Goal: Task Accomplishment & Management: Manage account settings

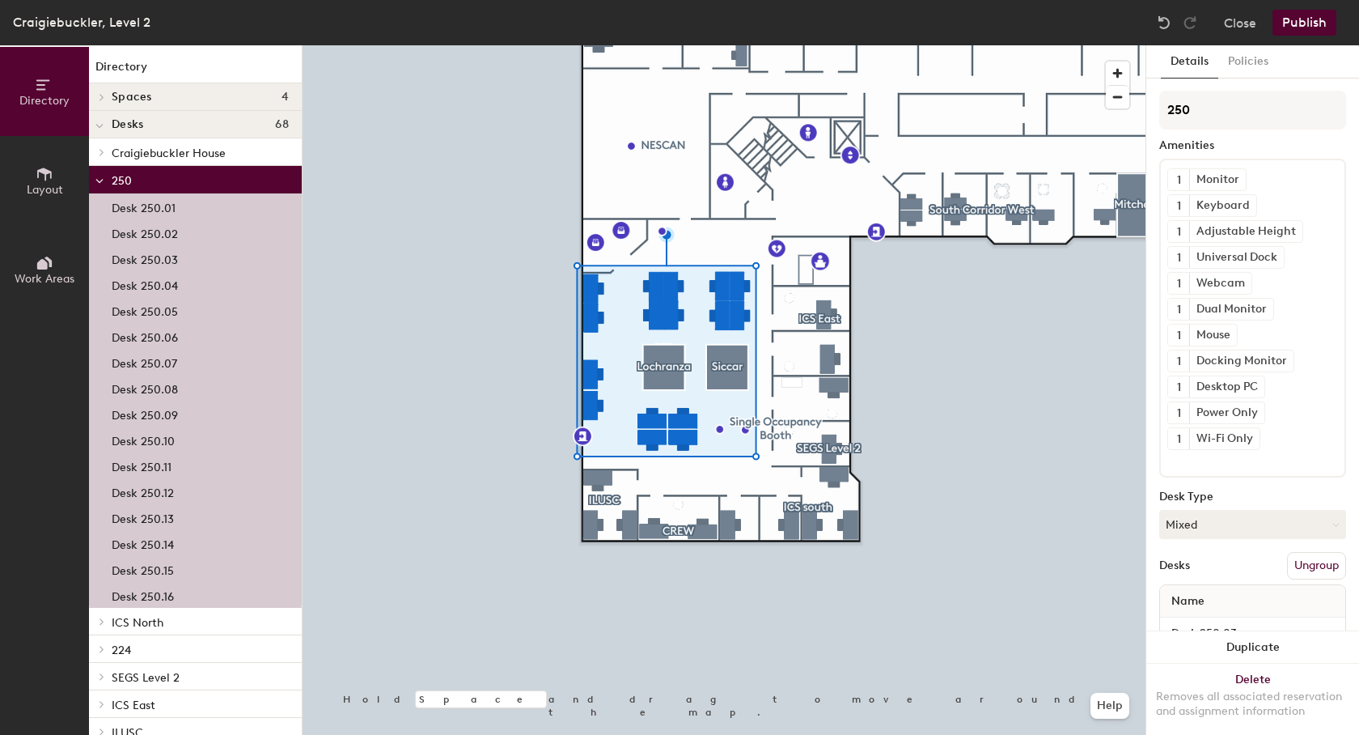
click at [44, 265] on icon at bounding box center [42, 264] width 11 height 11
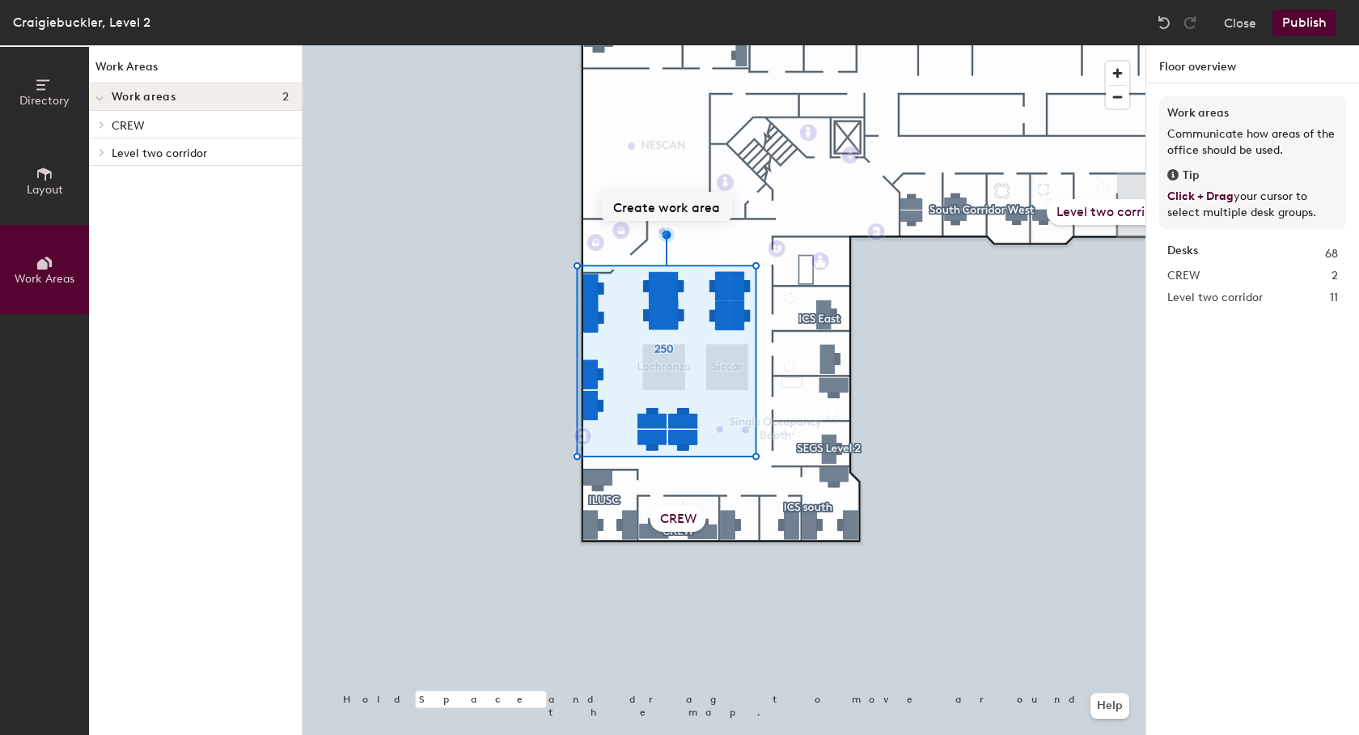
click at [682, 208] on button "Create work area" at bounding box center [666, 206] width 131 height 29
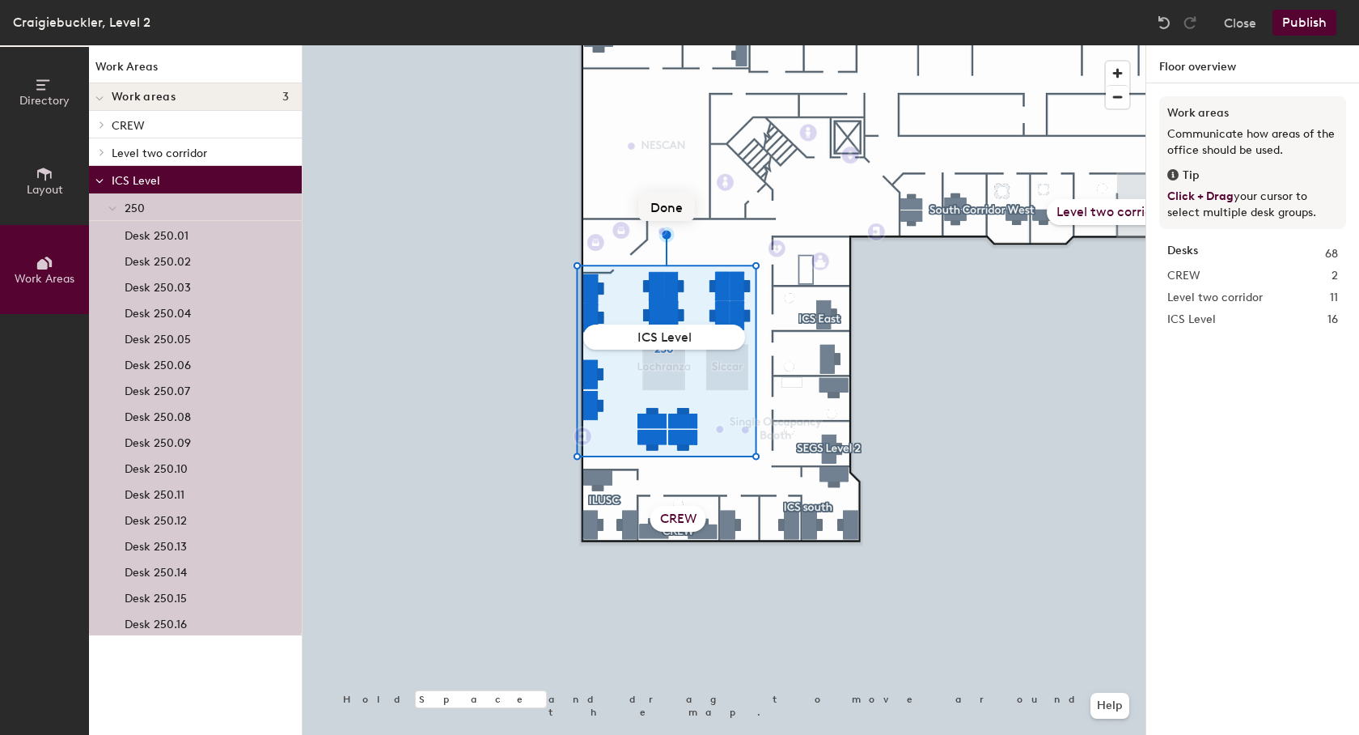
type input "ICS Level 2"
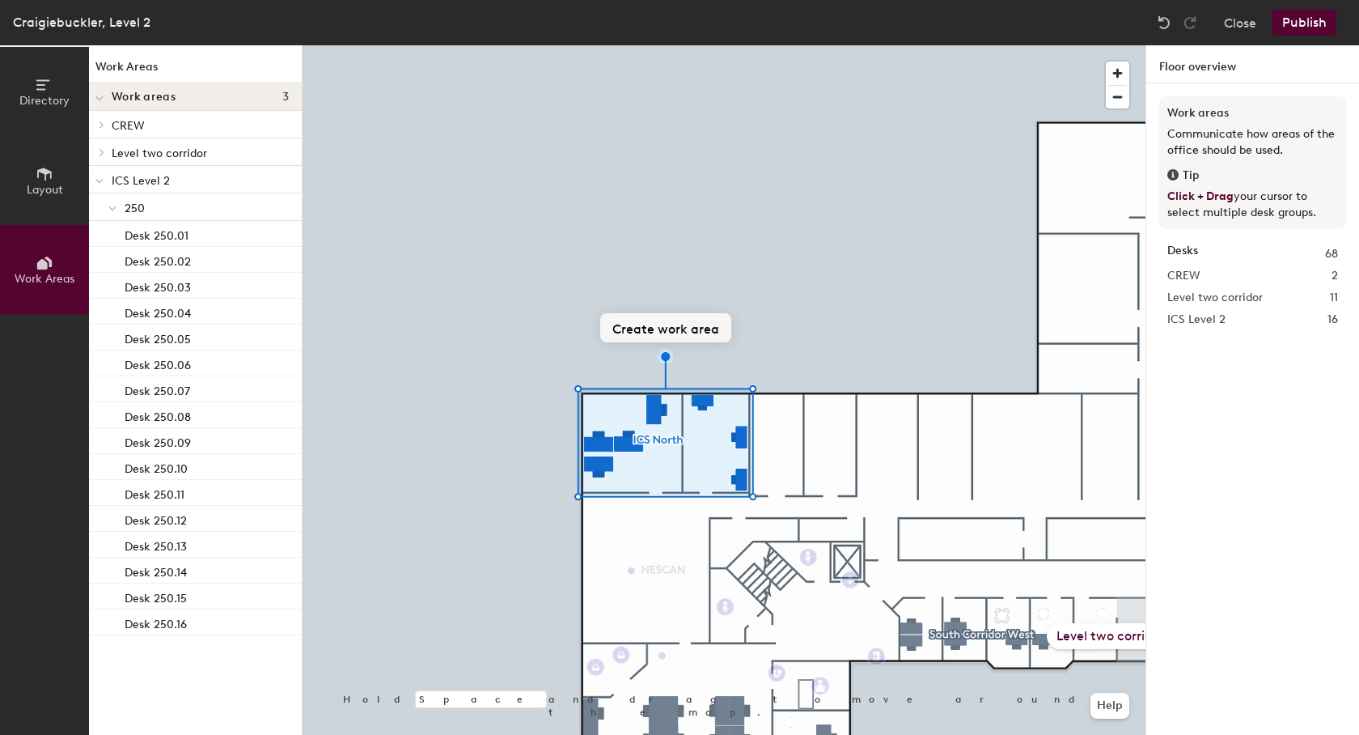
click at [660, 330] on button "Create work area" at bounding box center [665, 327] width 131 height 29
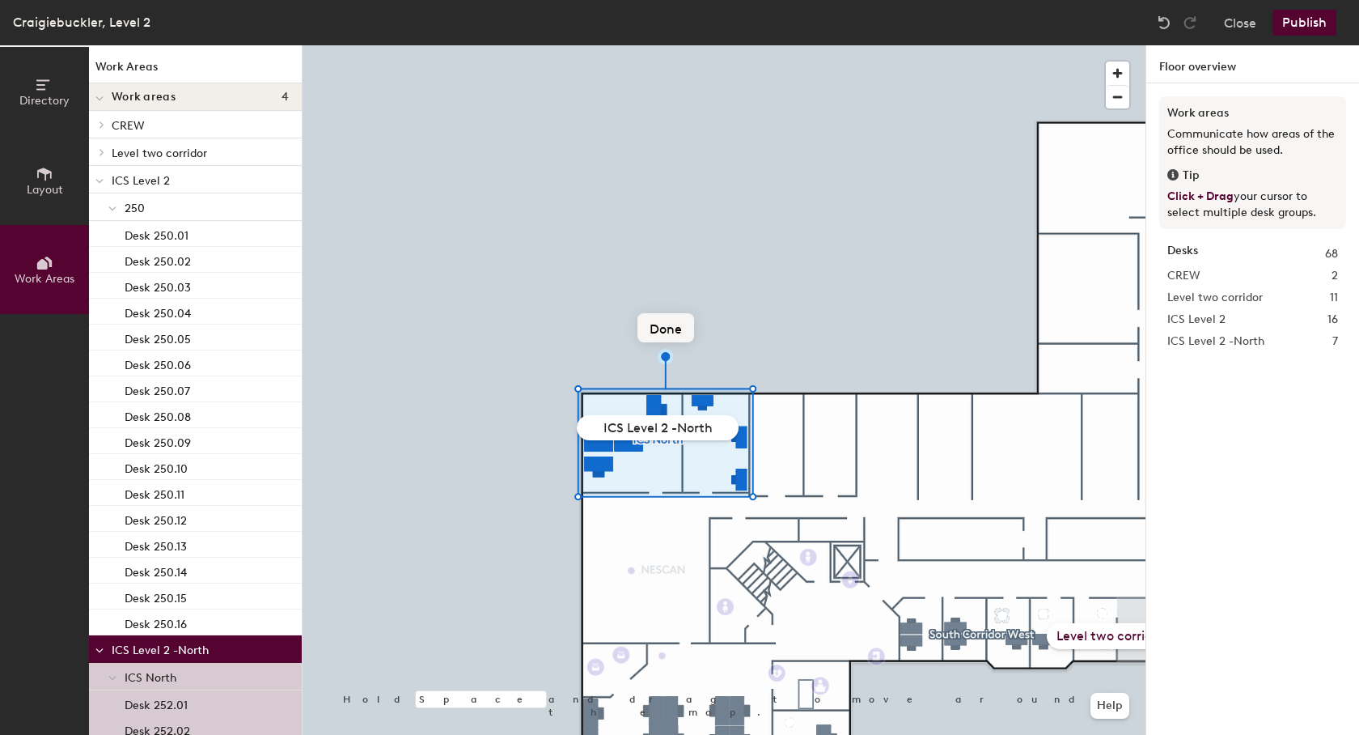
type input "ICS Level 2 - North"
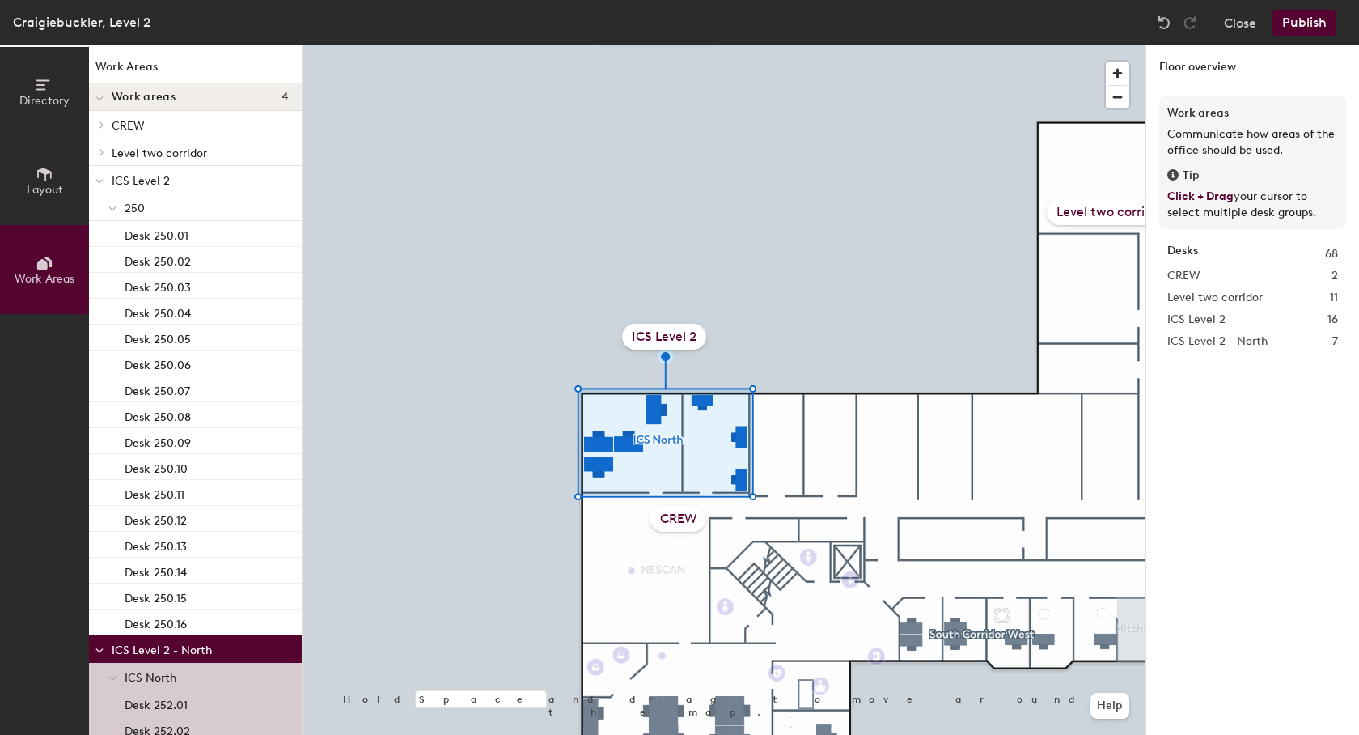
click at [670, 341] on div "ICS Level 2" at bounding box center [664, 337] width 84 height 26
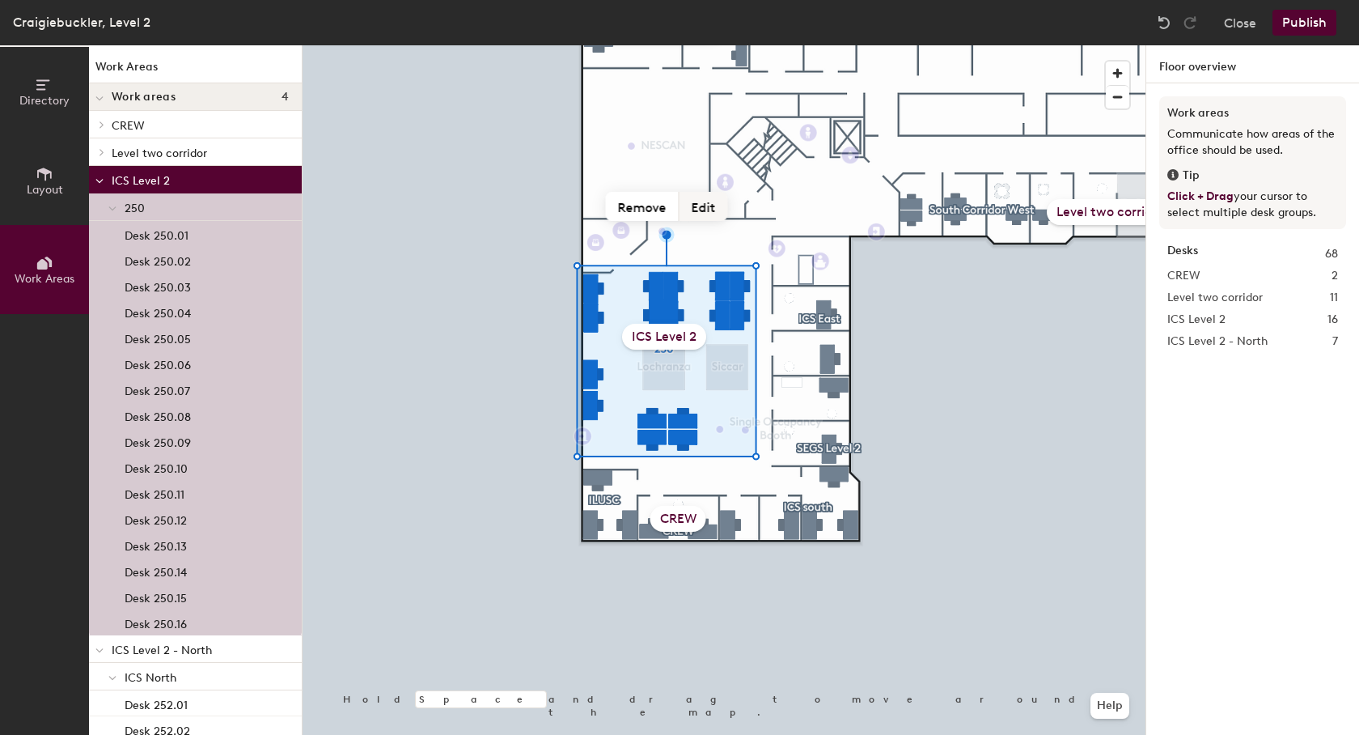
click at [701, 199] on button "Edit" at bounding box center [704, 206] width 49 height 29
click at [712, 336] on input "ICS Level 2" at bounding box center [664, 336] width 162 height 25
type input "ICS Level 2"
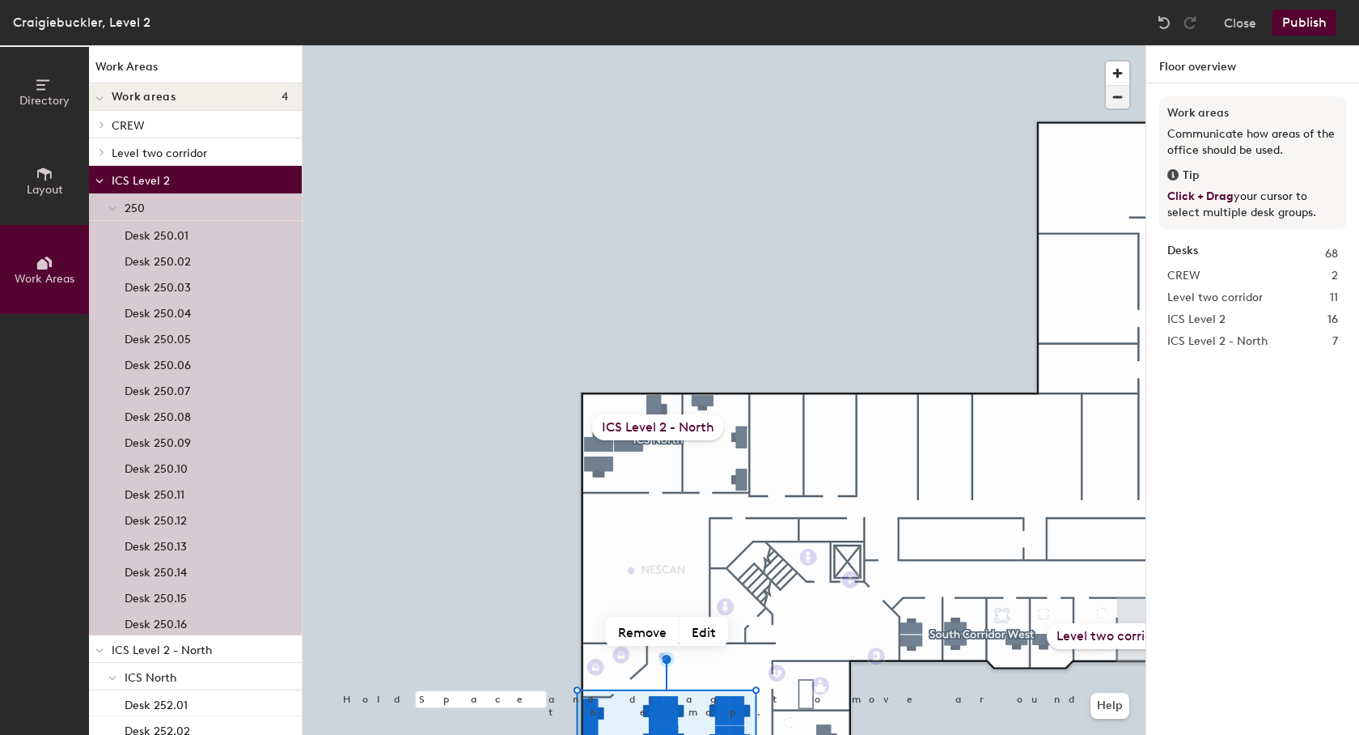
click at [1124, 101] on span "button" at bounding box center [1117, 97] width 23 height 23
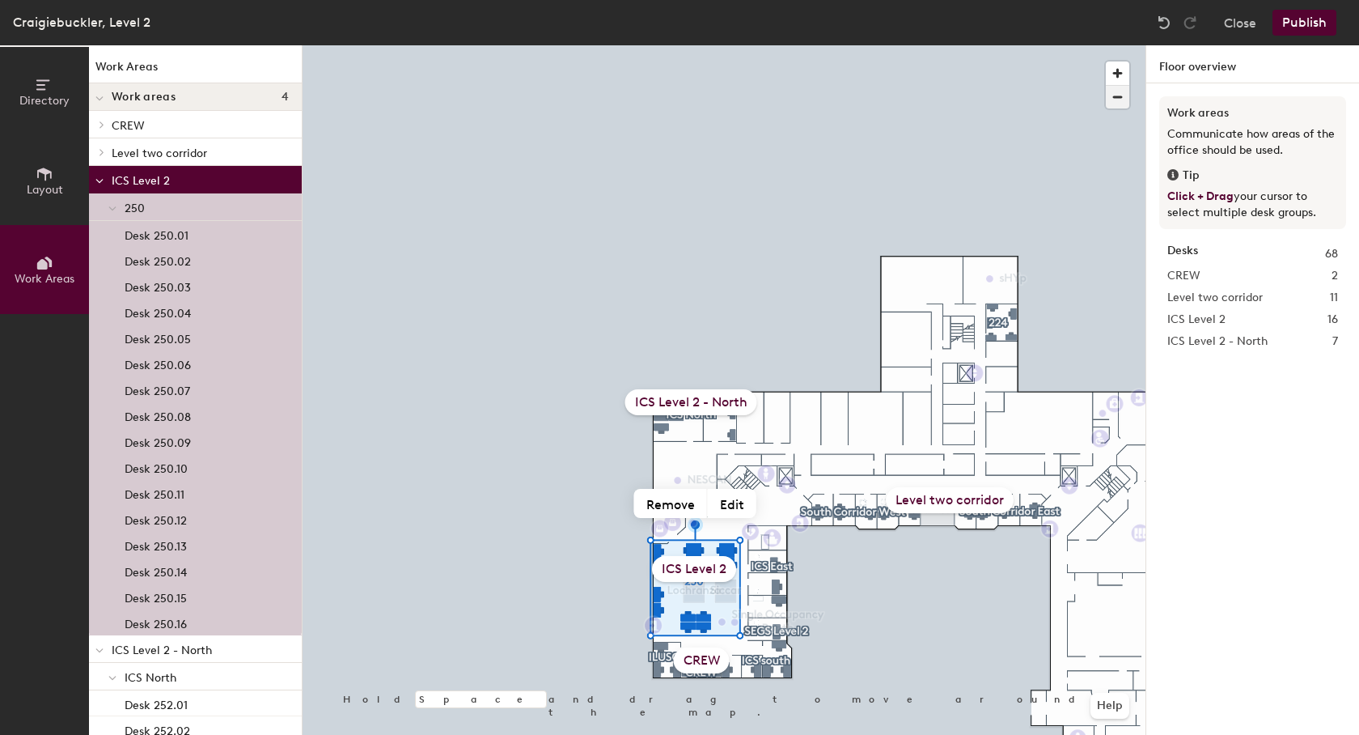
click at [1125, 101] on span "button" at bounding box center [1117, 97] width 23 height 23
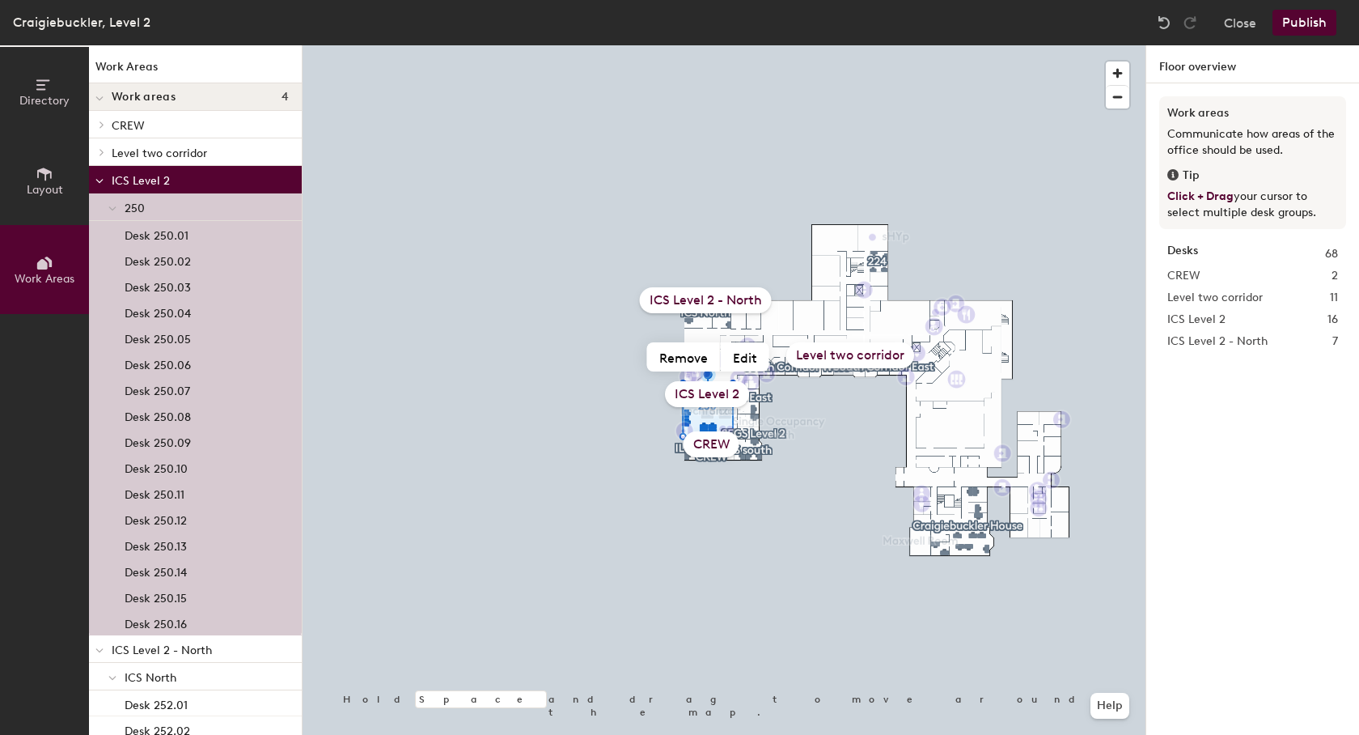
click at [1286, 23] on button "Publish" at bounding box center [1305, 23] width 64 height 26
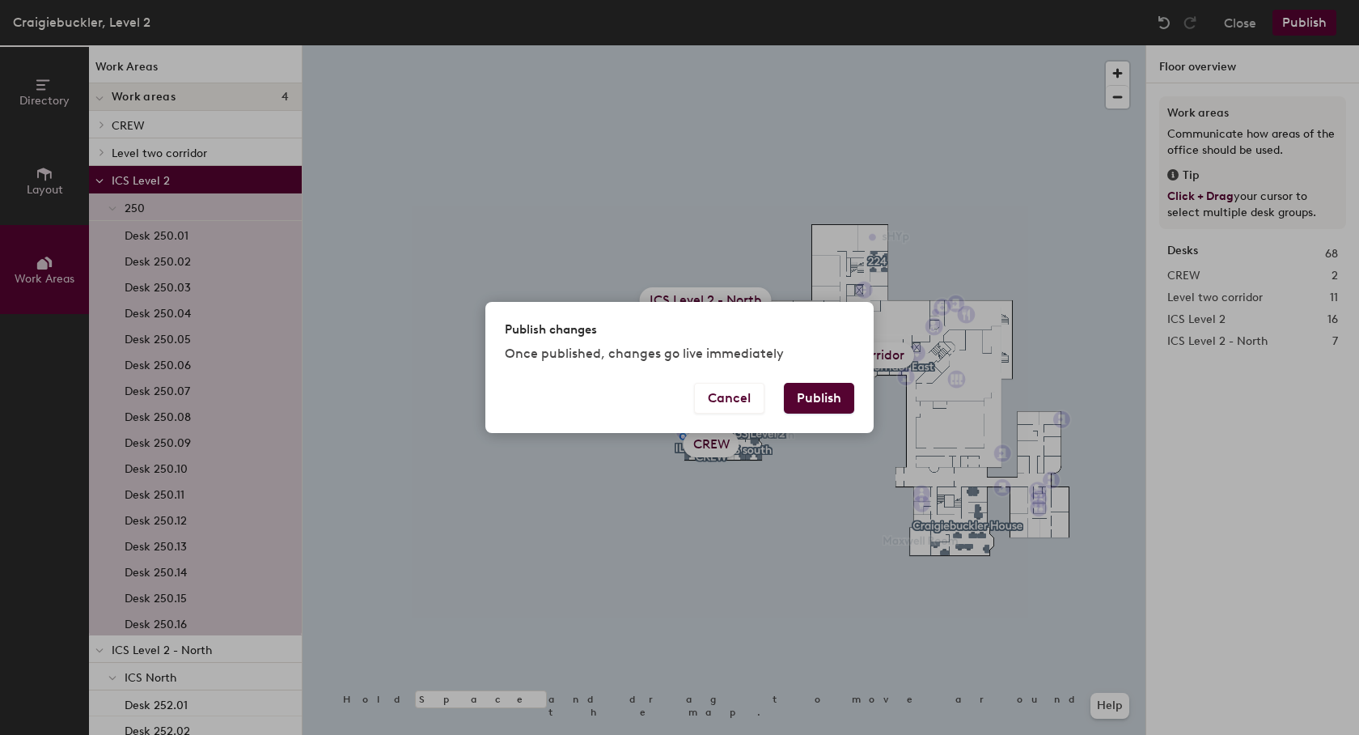
click at [808, 394] on button "Publish" at bounding box center [819, 398] width 70 height 31
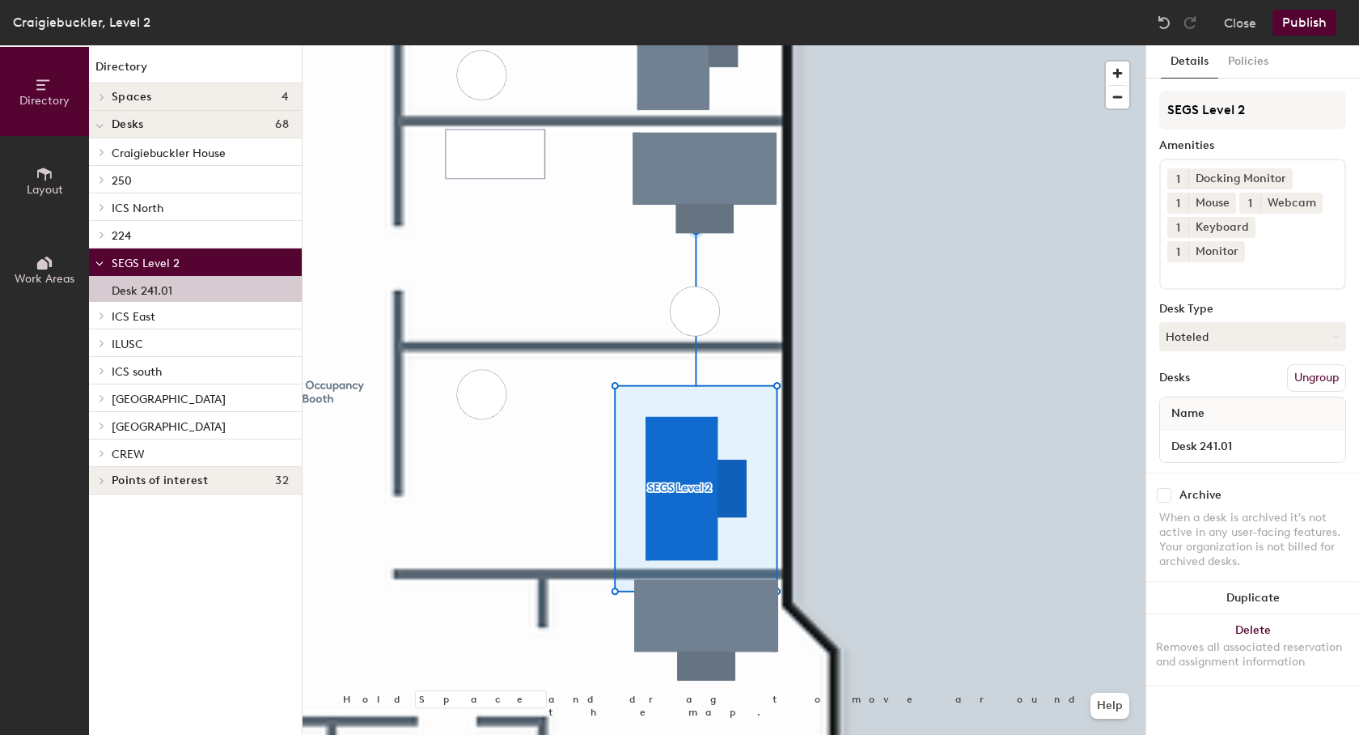
click at [51, 273] on span "Work Areas" at bounding box center [45, 279] width 60 height 14
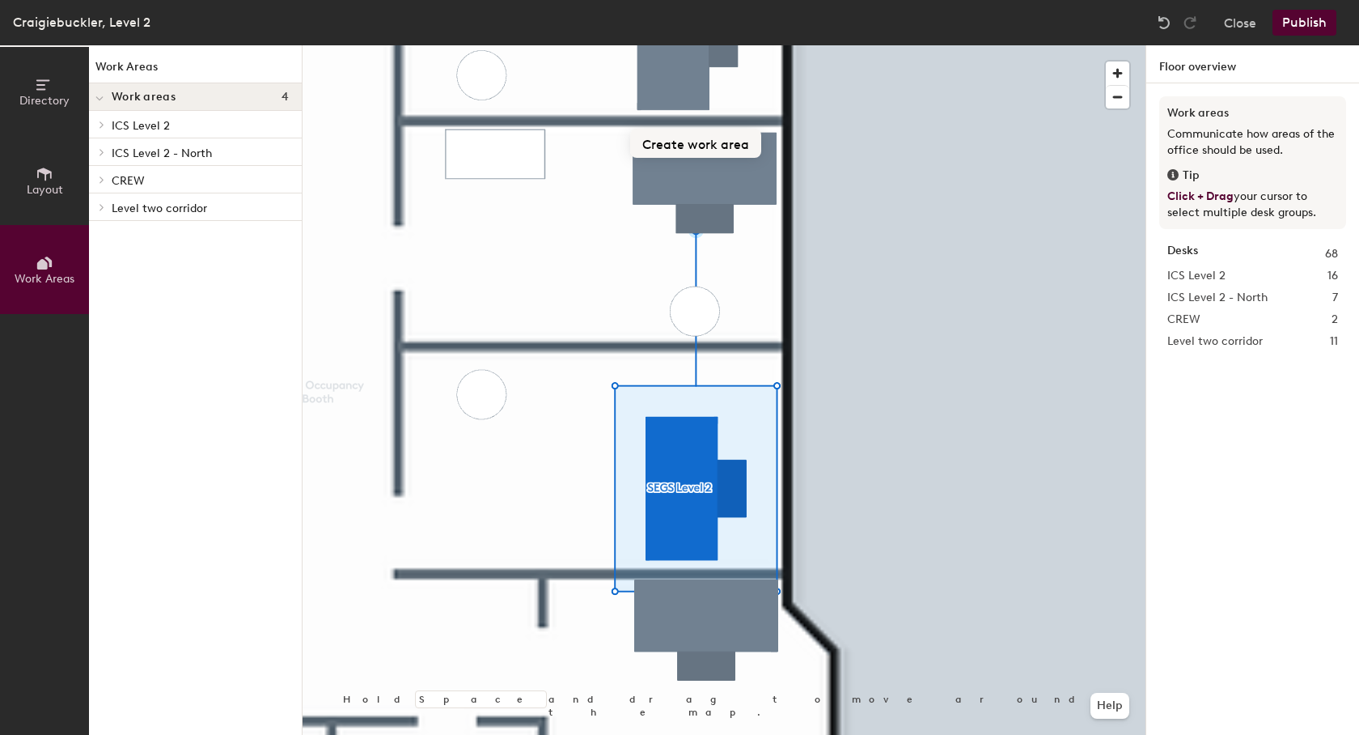
click at [705, 145] on button "Create work area" at bounding box center [695, 143] width 131 height 29
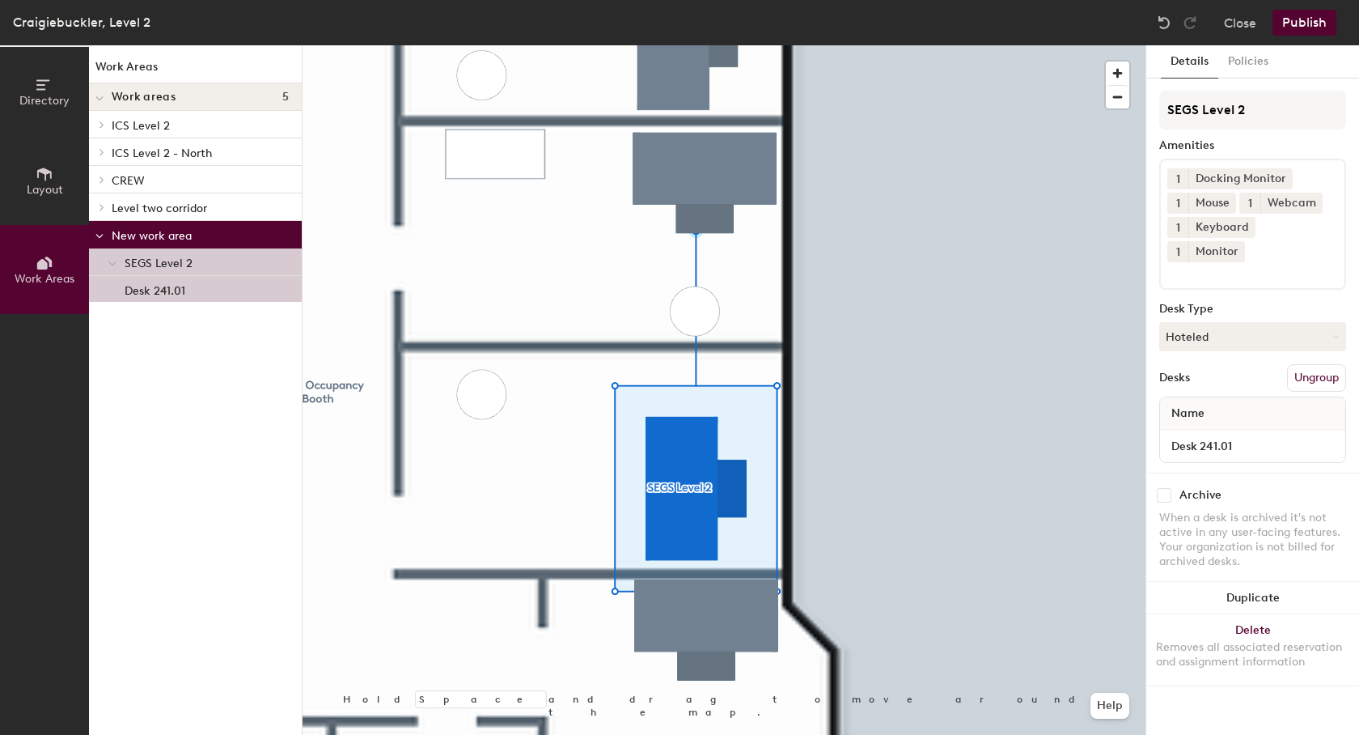
click at [176, 261] on span "SEGS Level 2" at bounding box center [159, 263] width 68 height 14
click at [178, 294] on p "Desk 241.01" at bounding box center [155, 288] width 61 height 19
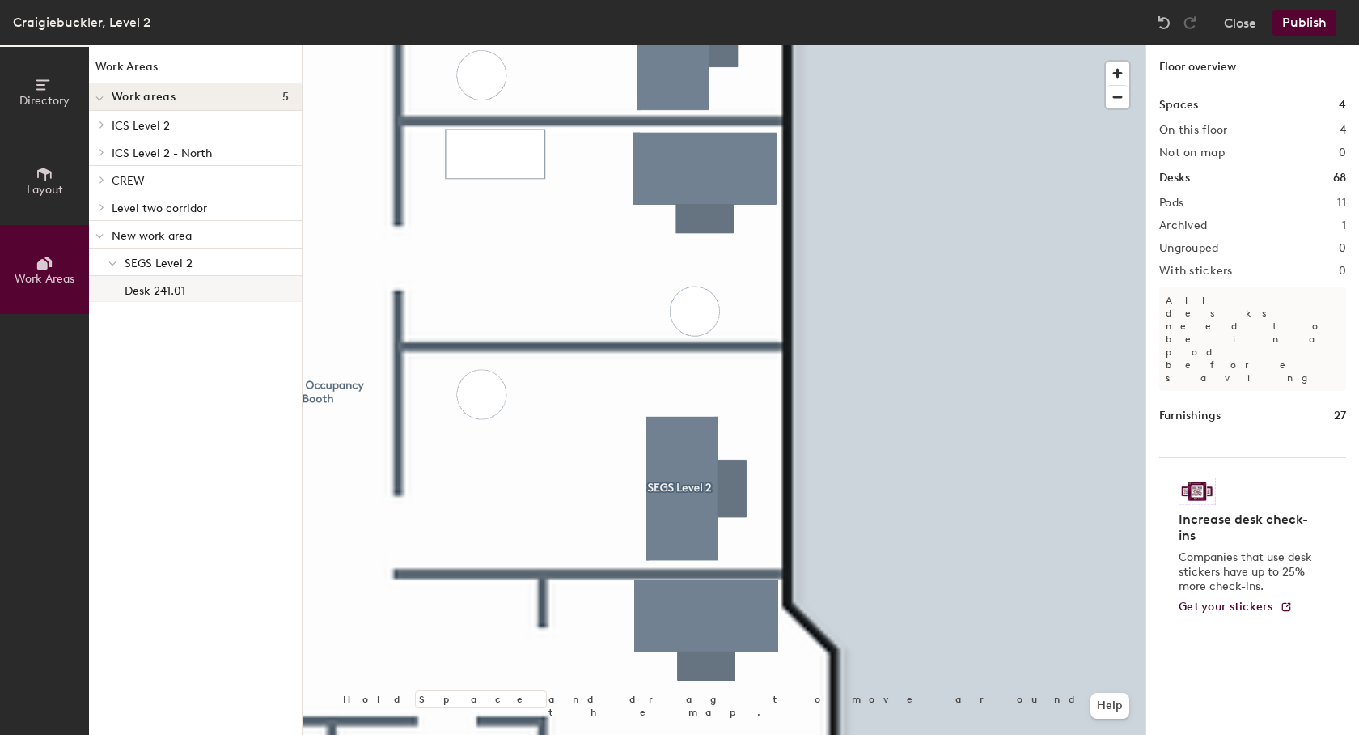
click at [140, 292] on p "Desk 241.01" at bounding box center [155, 288] width 61 height 19
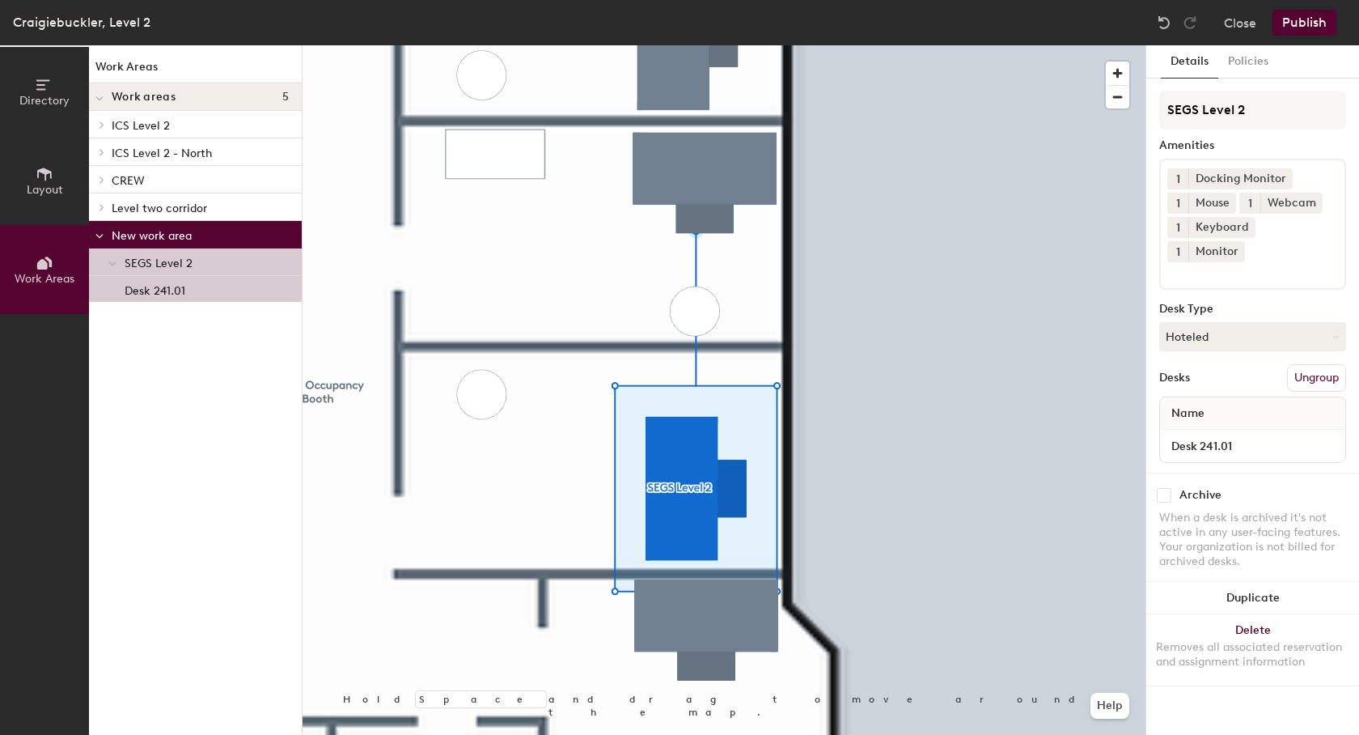
click at [54, 199] on button "Layout" at bounding box center [44, 180] width 89 height 89
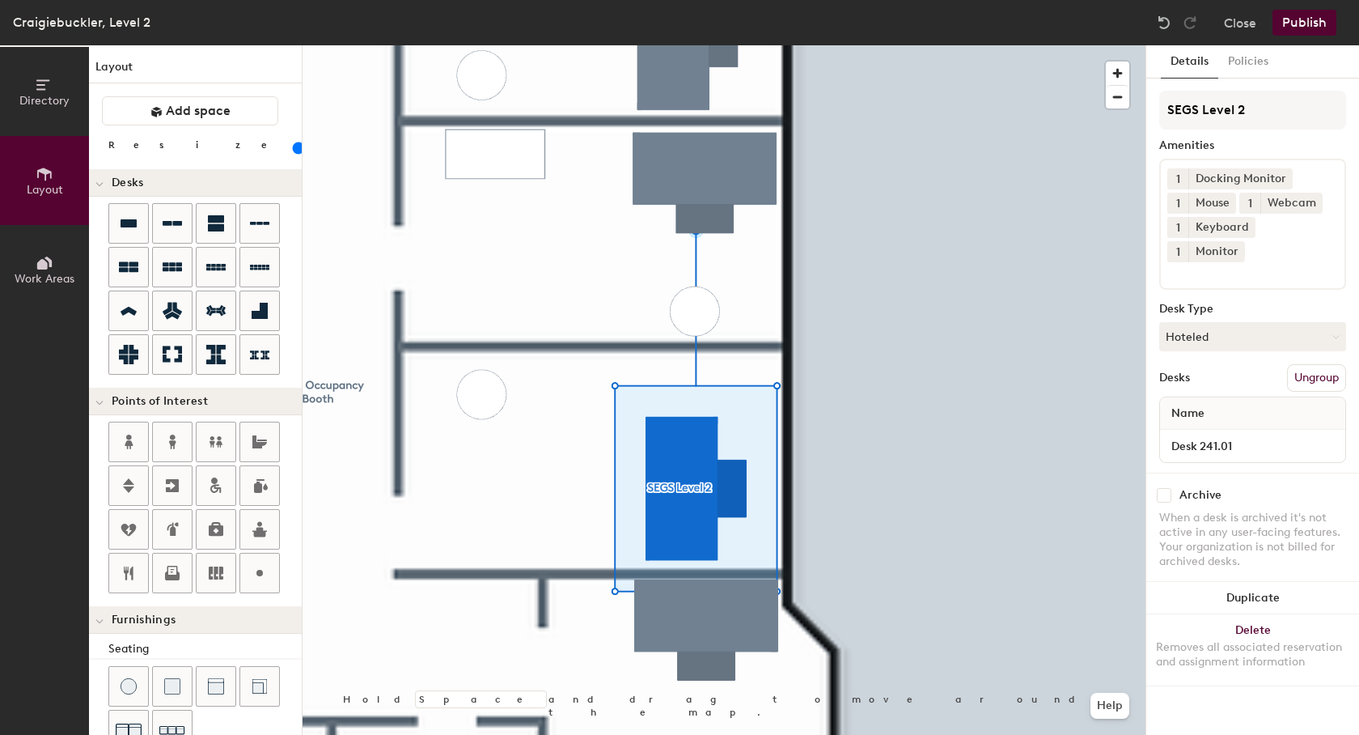
click at [53, 251] on button "Work Areas" at bounding box center [44, 269] width 89 height 89
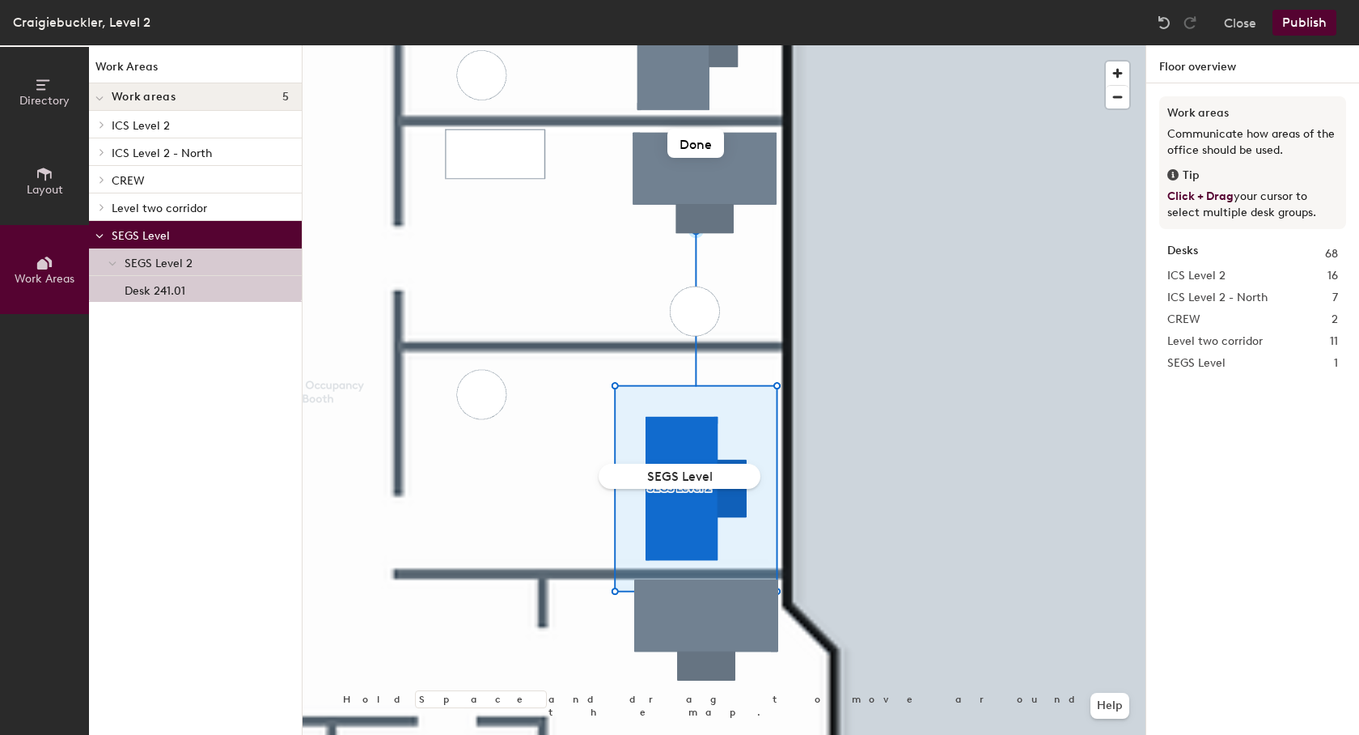
type input "SEGS Level 2"
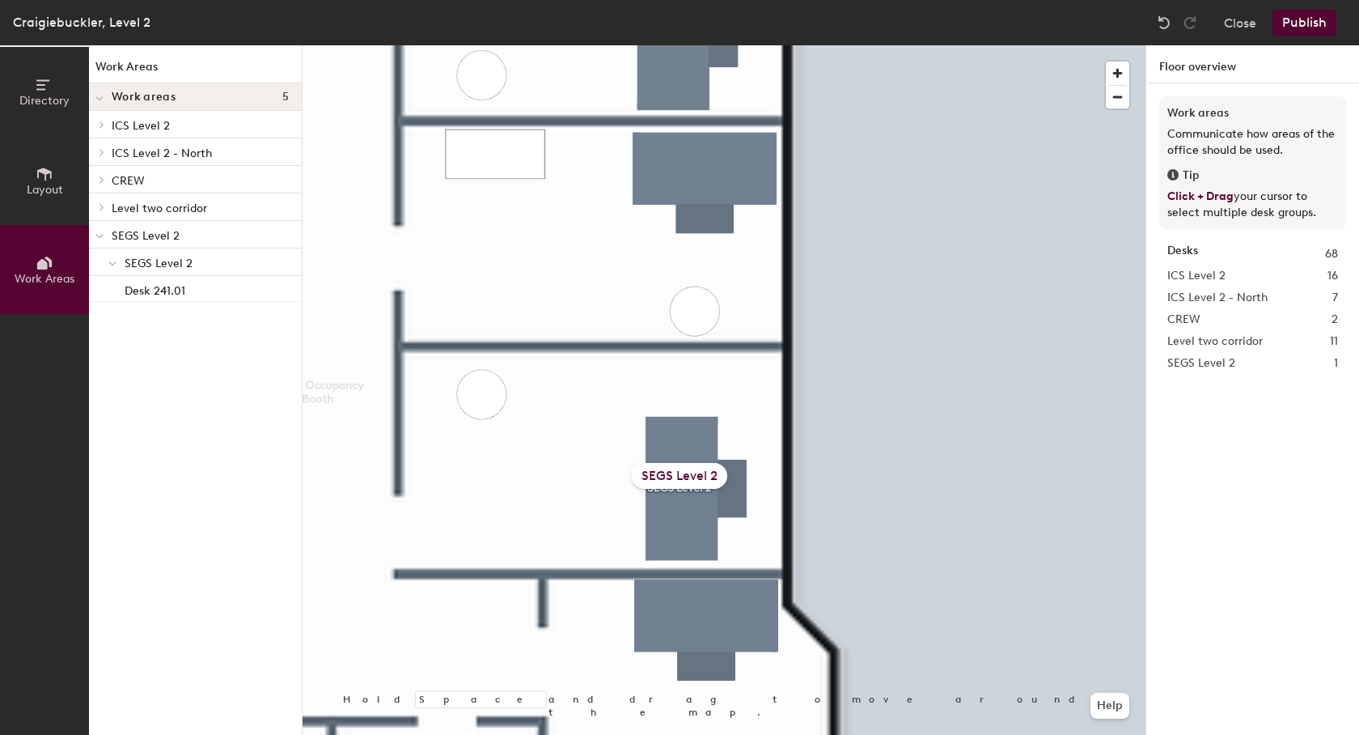
click at [142, 261] on span "SEGS Level 2" at bounding box center [159, 263] width 68 height 14
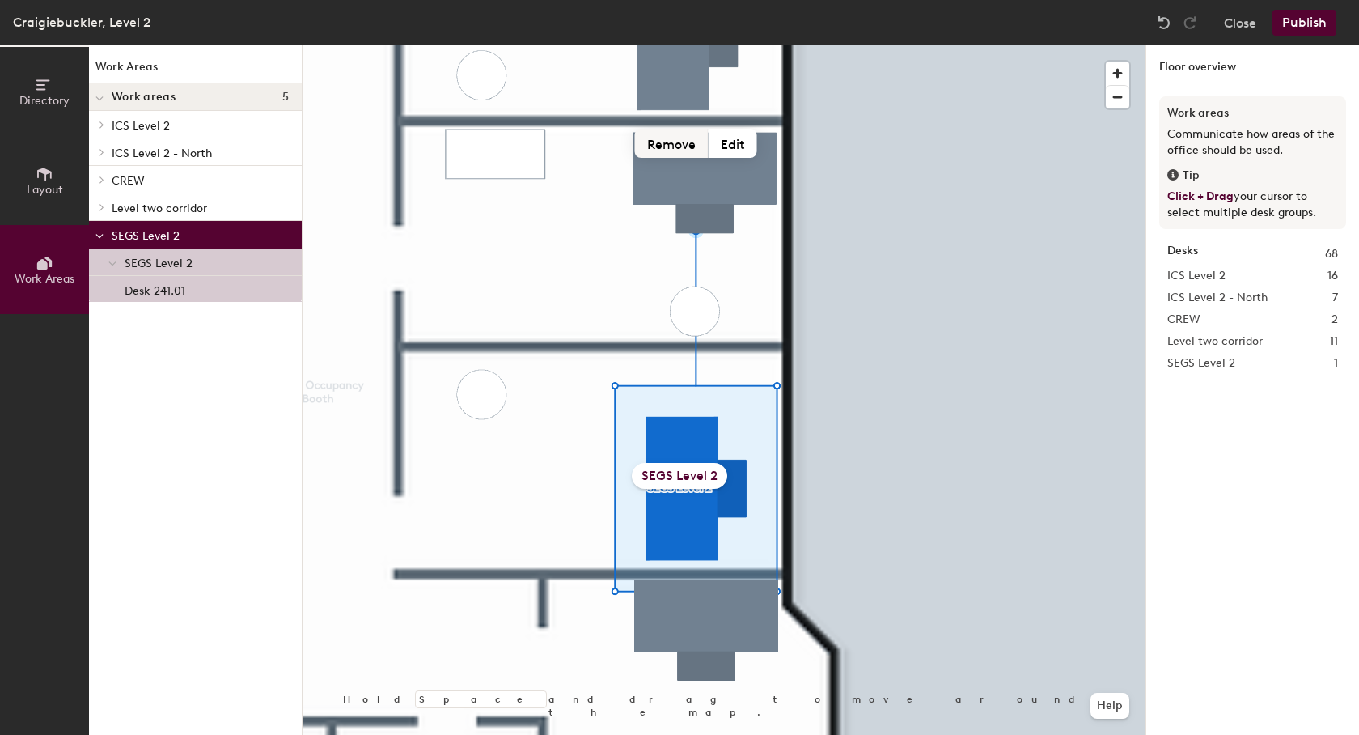
click at [677, 144] on button "Remove" at bounding box center [672, 143] width 74 height 29
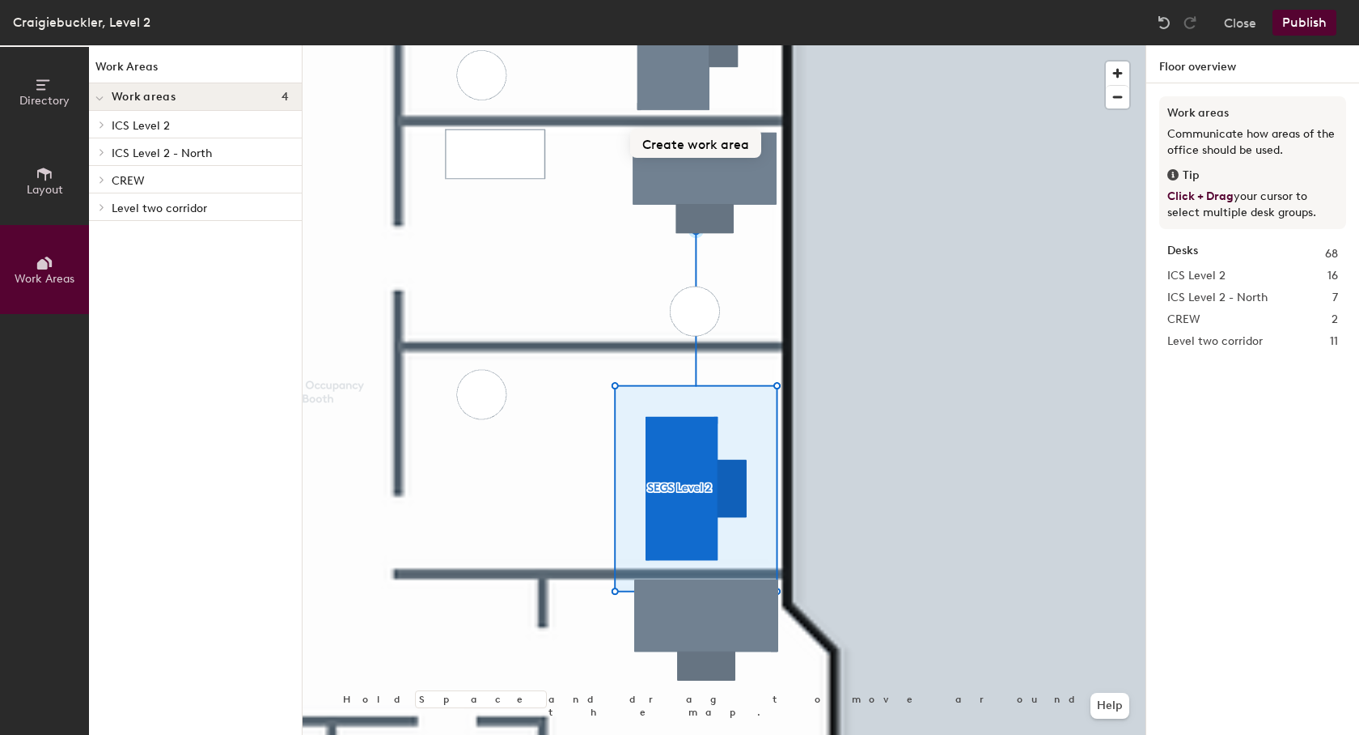
click at [697, 140] on button "Create work area" at bounding box center [695, 143] width 131 height 29
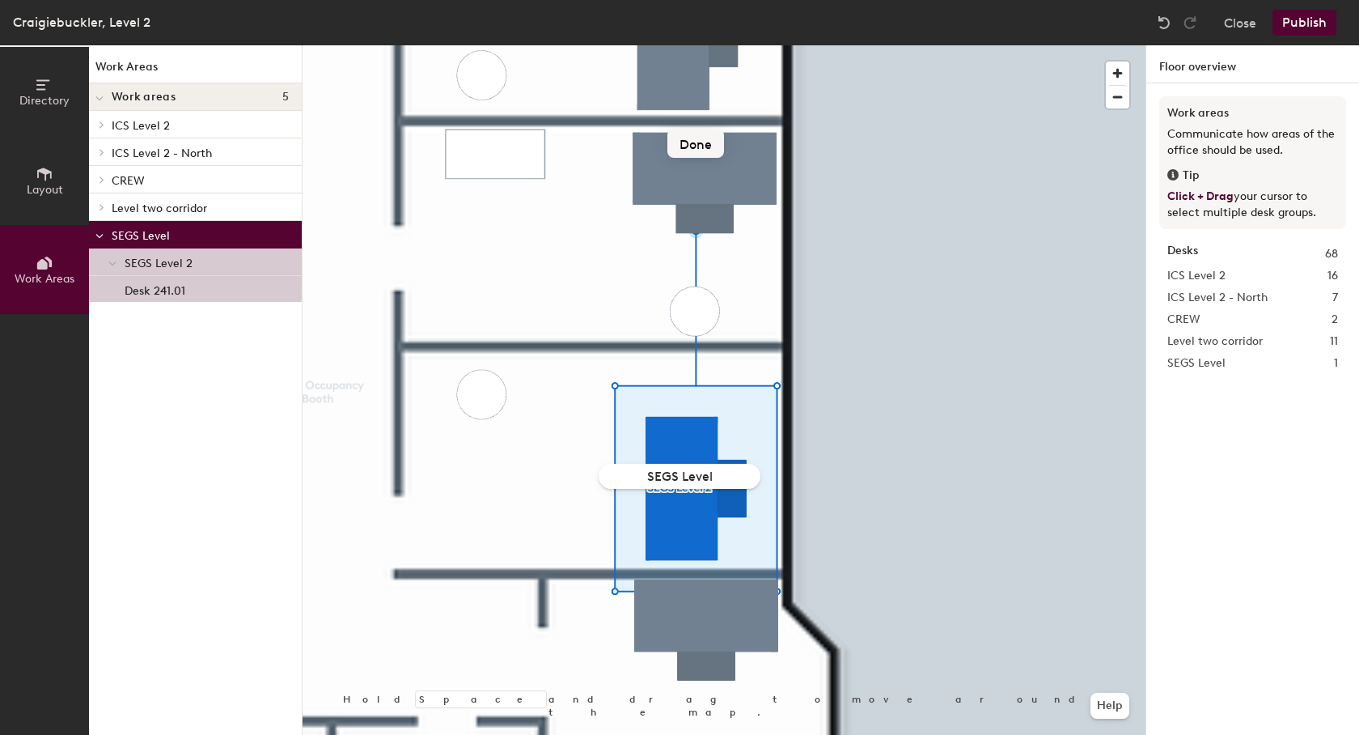
type input "SEGS Level 2"
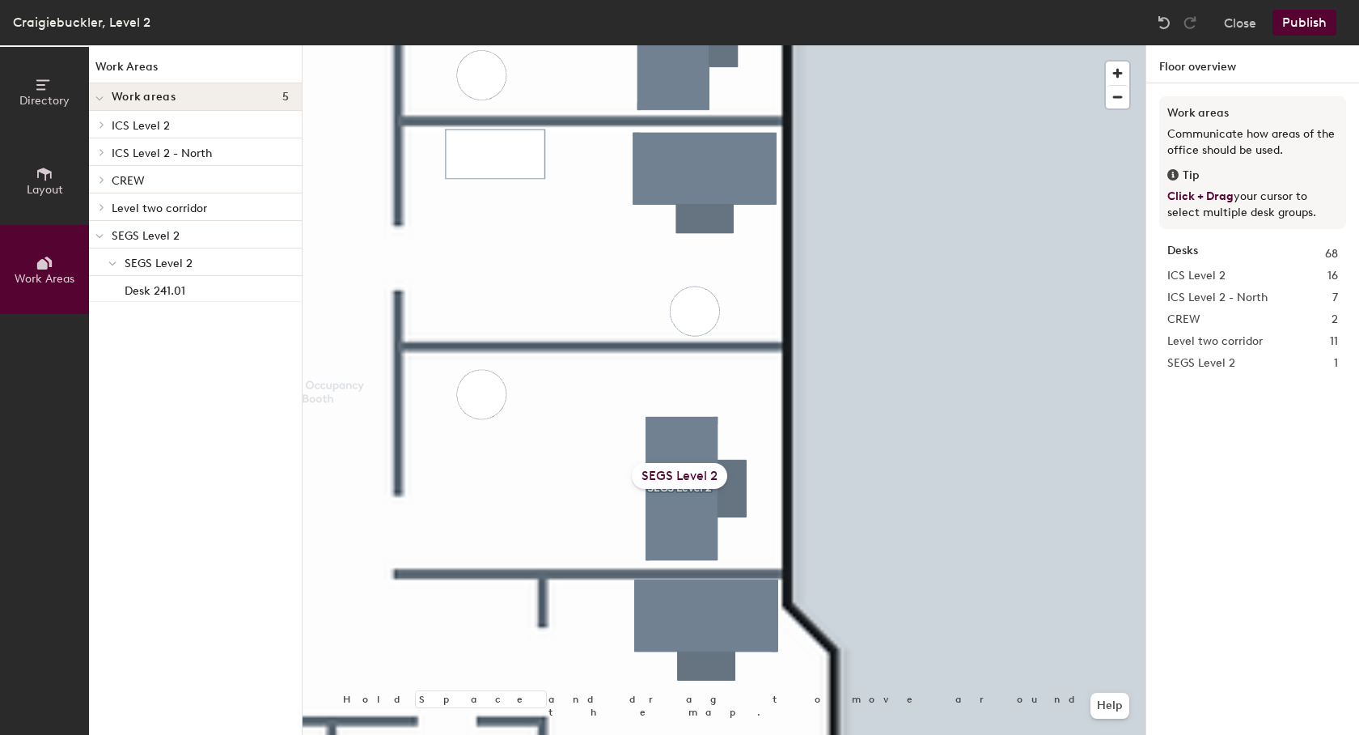
click at [1294, 18] on button "Publish" at bounding box center [1305, 23] width 64 height 26
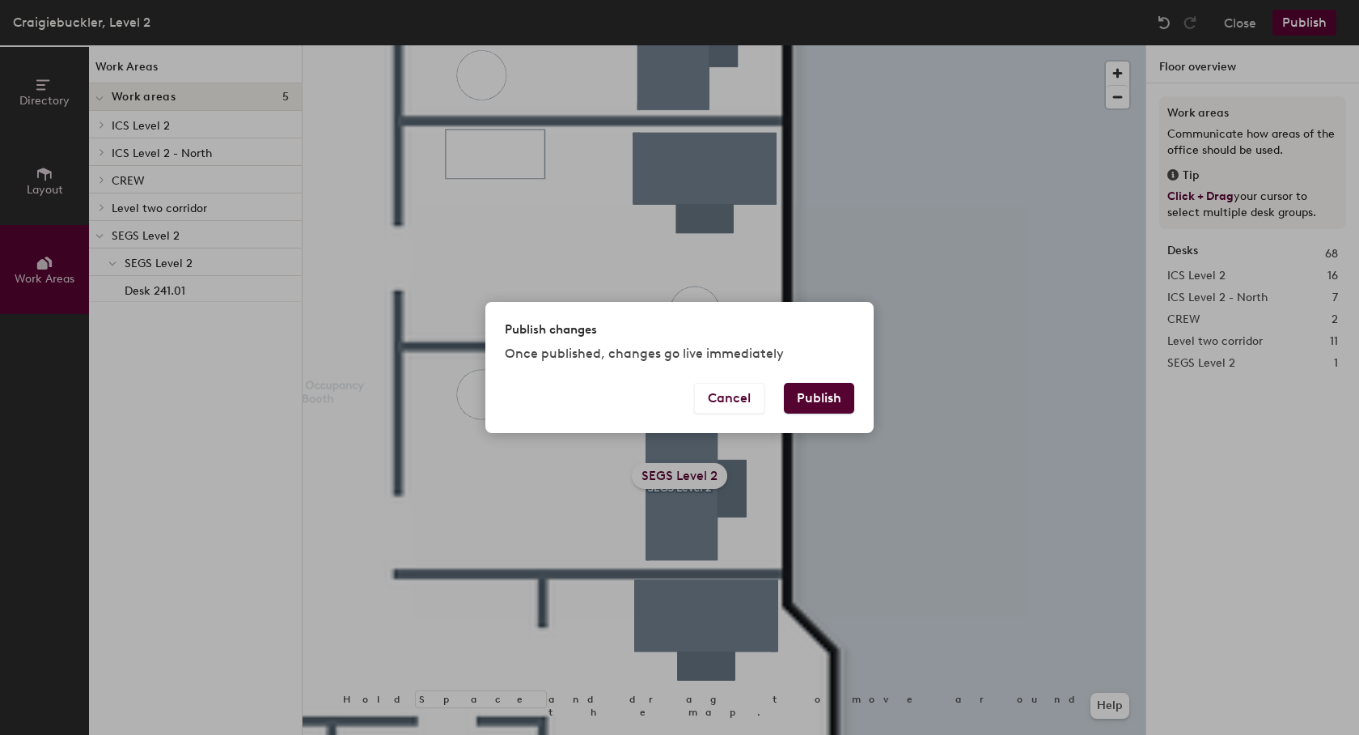
click at [828, 402] on button "Publish" at bounding box center [819, 398] width 70 height 31
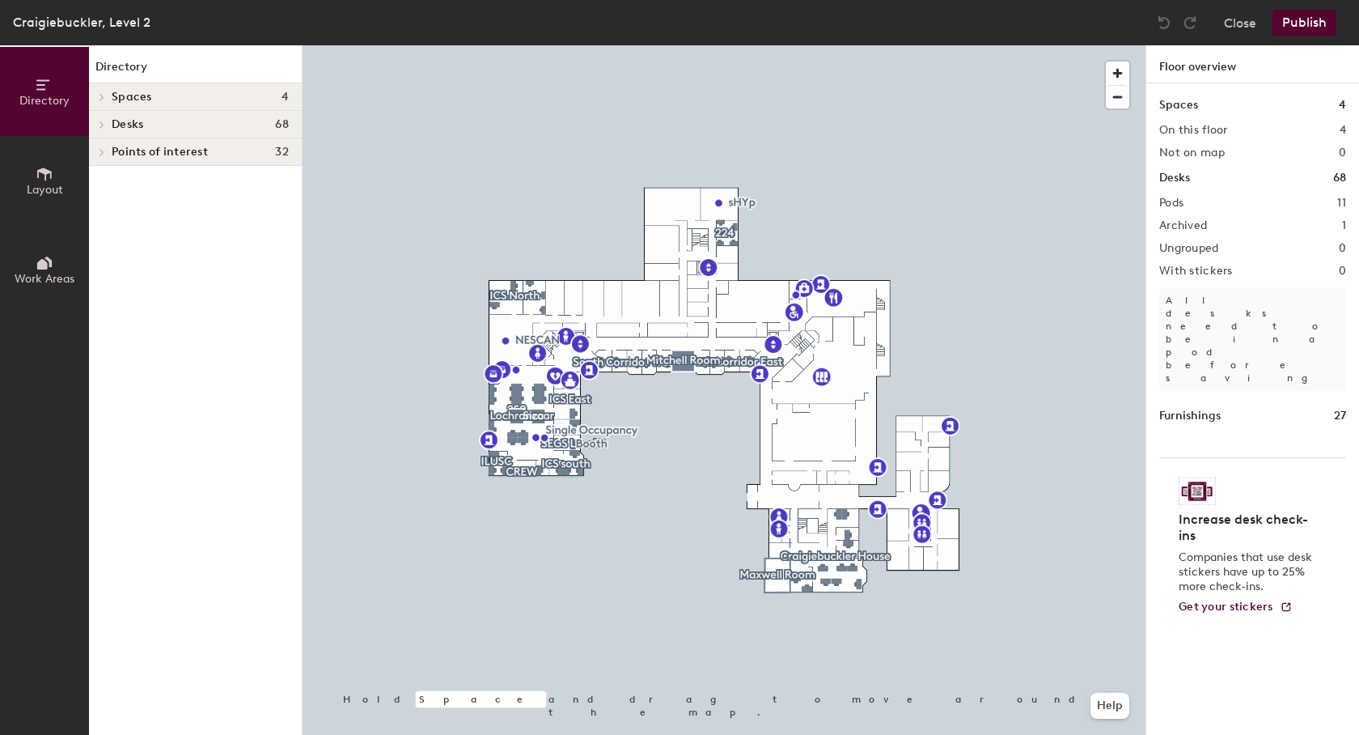
click at [49, 255] on icon at bounding box center [45, 263] width 18 height 18
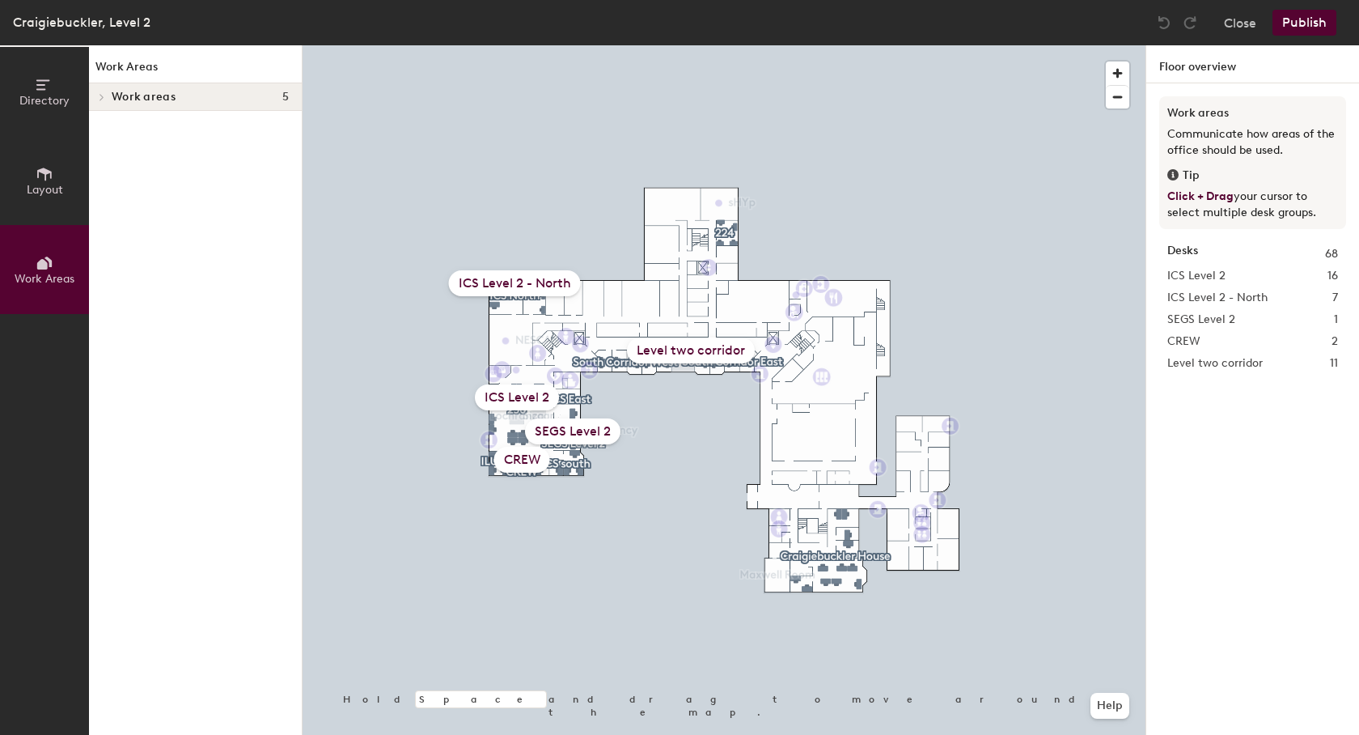
click at [103, 92] on div at bounding box center [99, 96] width 21 height 27
click at [135, 126] on p "ICS Level 2" at bounding box center [200, 124] width 177 height 21
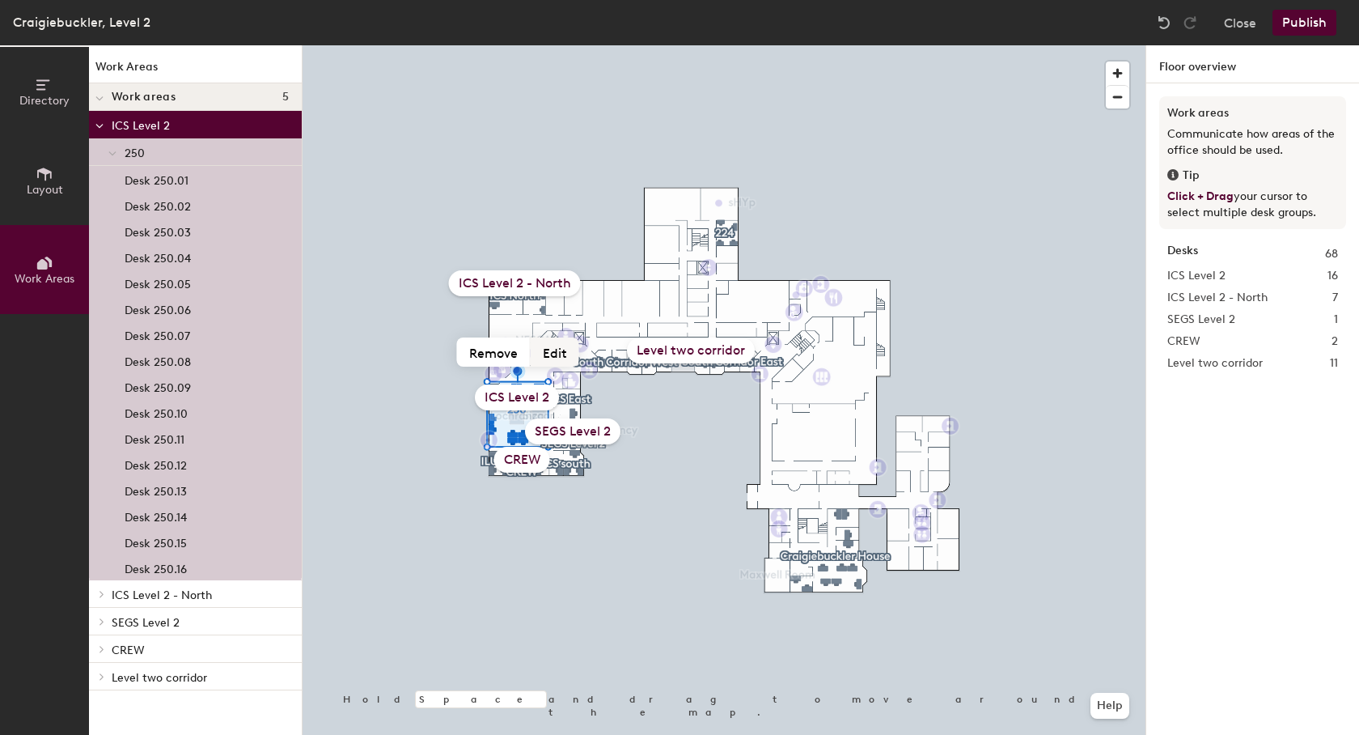
click at [560, 348] on button "Edit" at bounding box center [555, 351] width 49 height 29
type input "ICS"
click at [532, 285] on div "ICS Level 2 - North" at bounding box center [515, 283] width 132 height 26
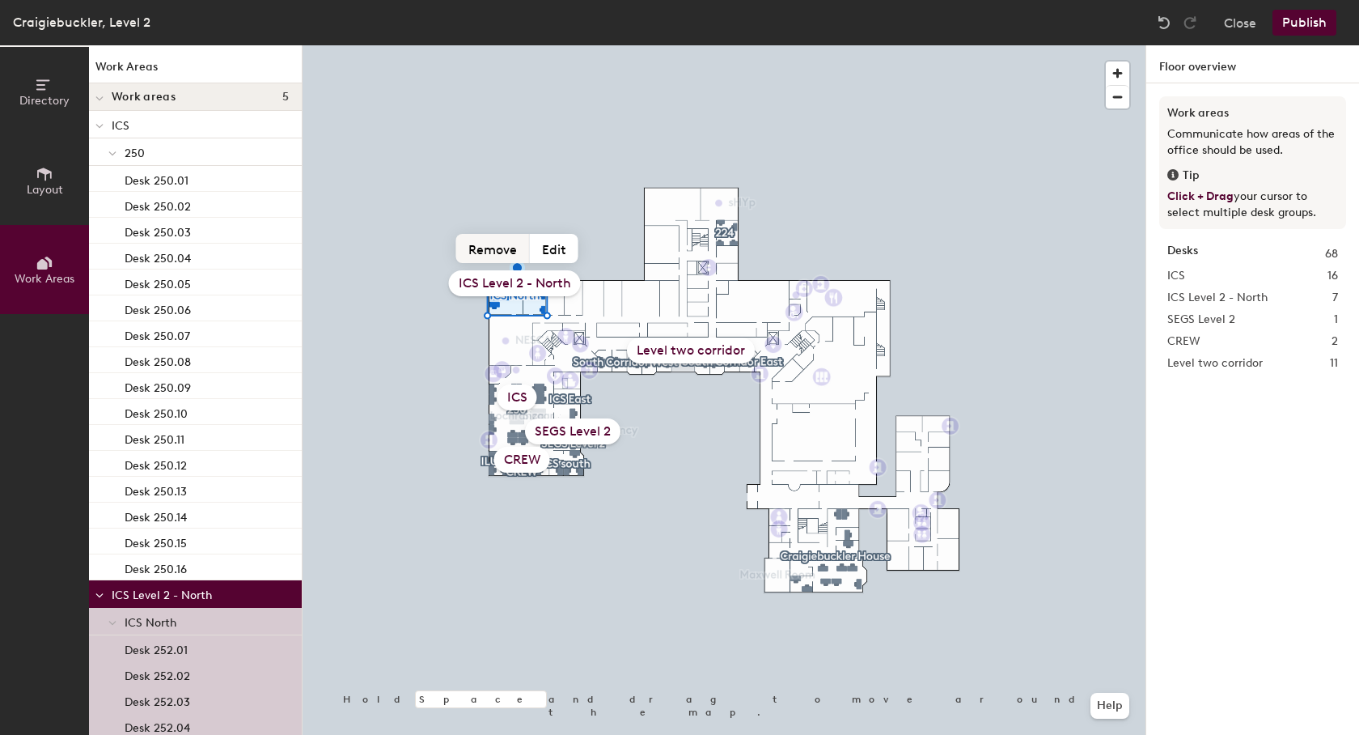
click at [509, 241] on button "Remove" at bounding box center [493, 248] width 74 height 29
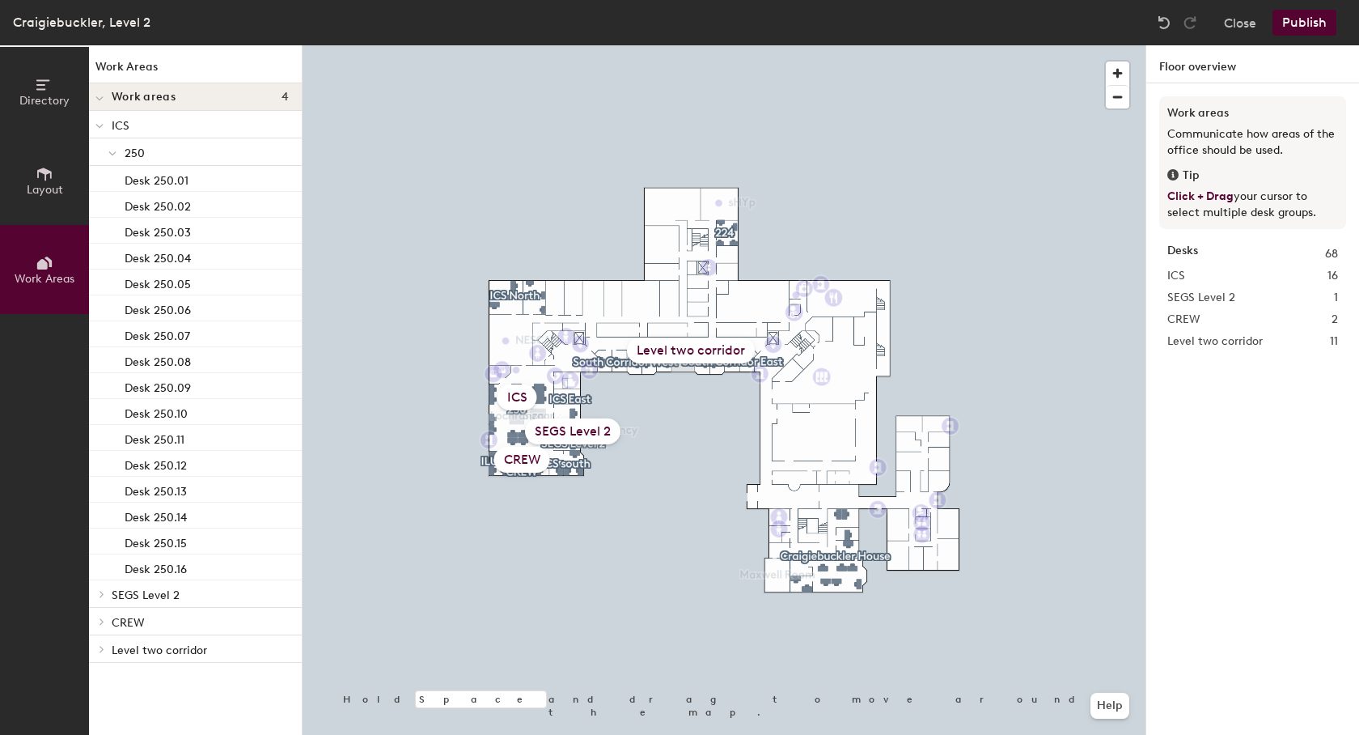
click at [508, 391] on div "ICS" at bounding box center [518, 397] width 40 height 26
click at [502, 392] on div "ICS" at bounding box center [518, 397] width 40 height 26
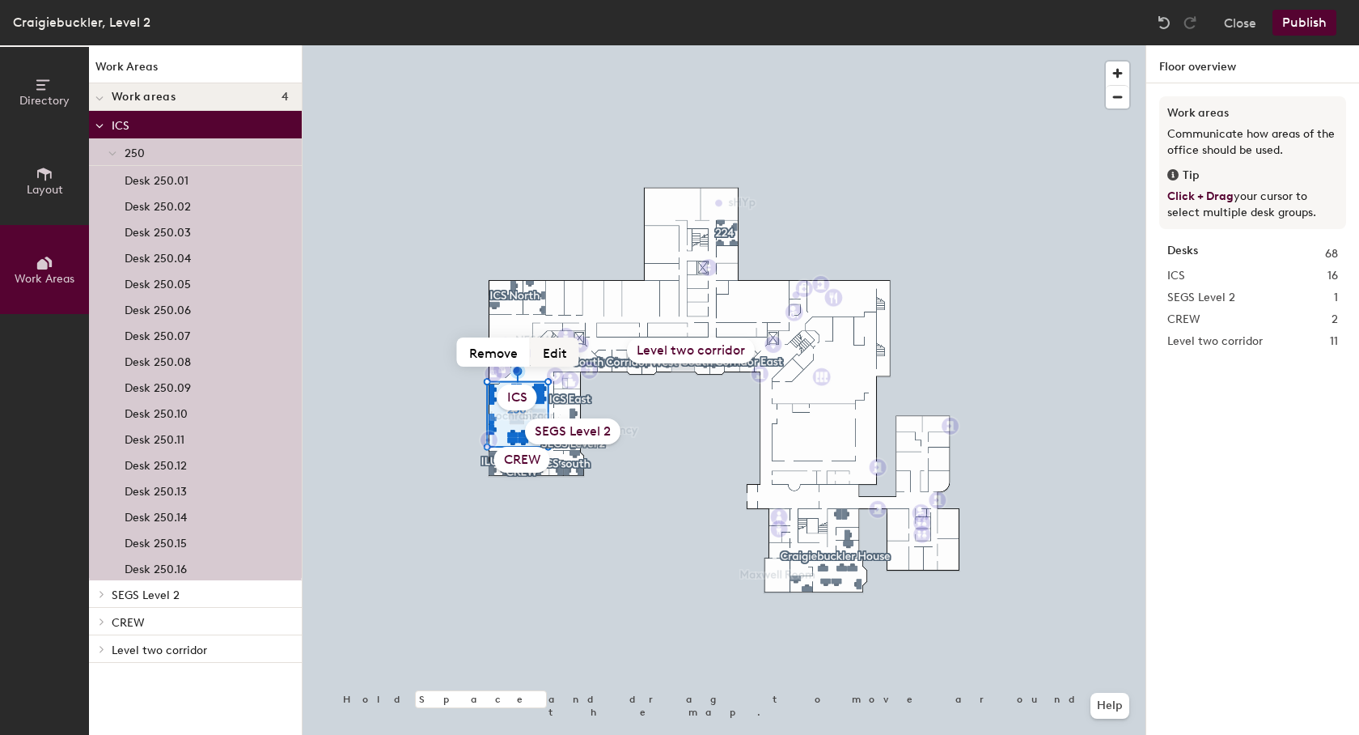
click at [542, 362] on button "Edit" at bounding box center [555, 351] width 49 height 29
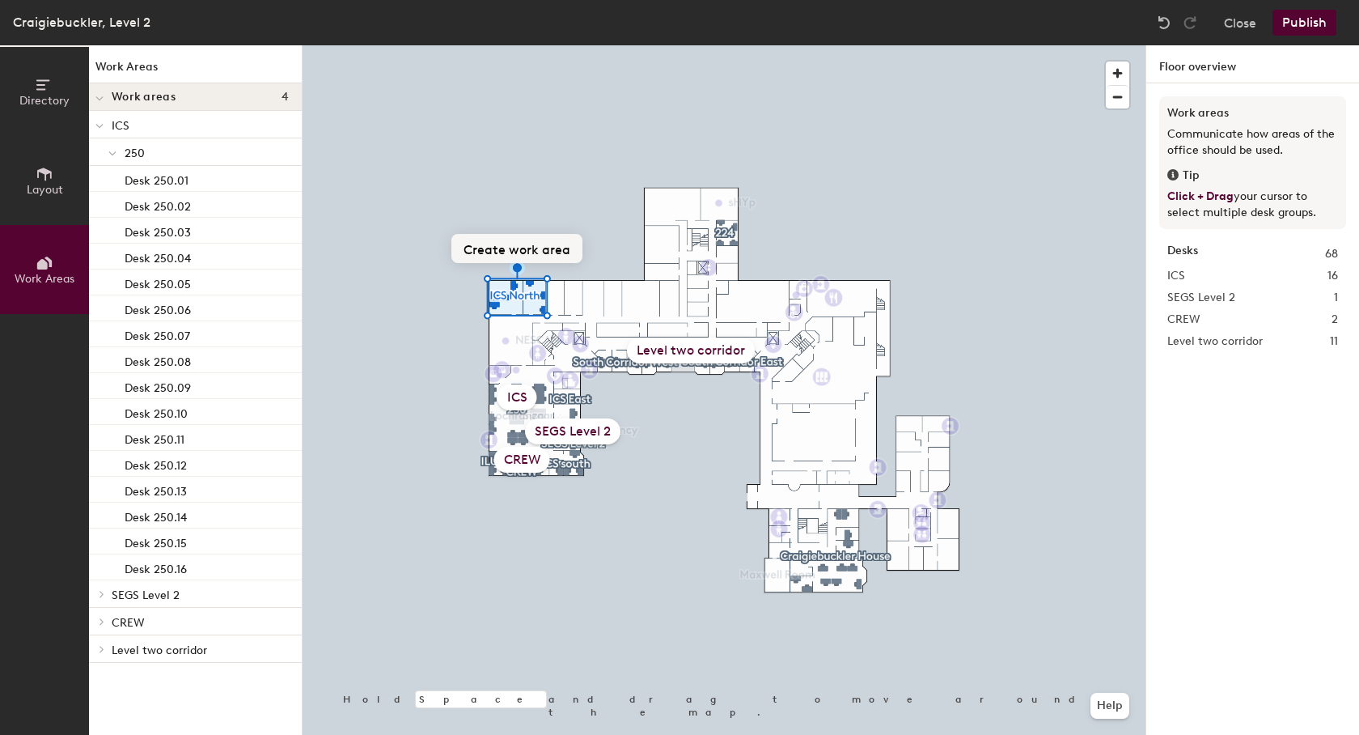
click at [514, 252] on button "Create work area" at bounding box center [516, 248] width 131 height 29
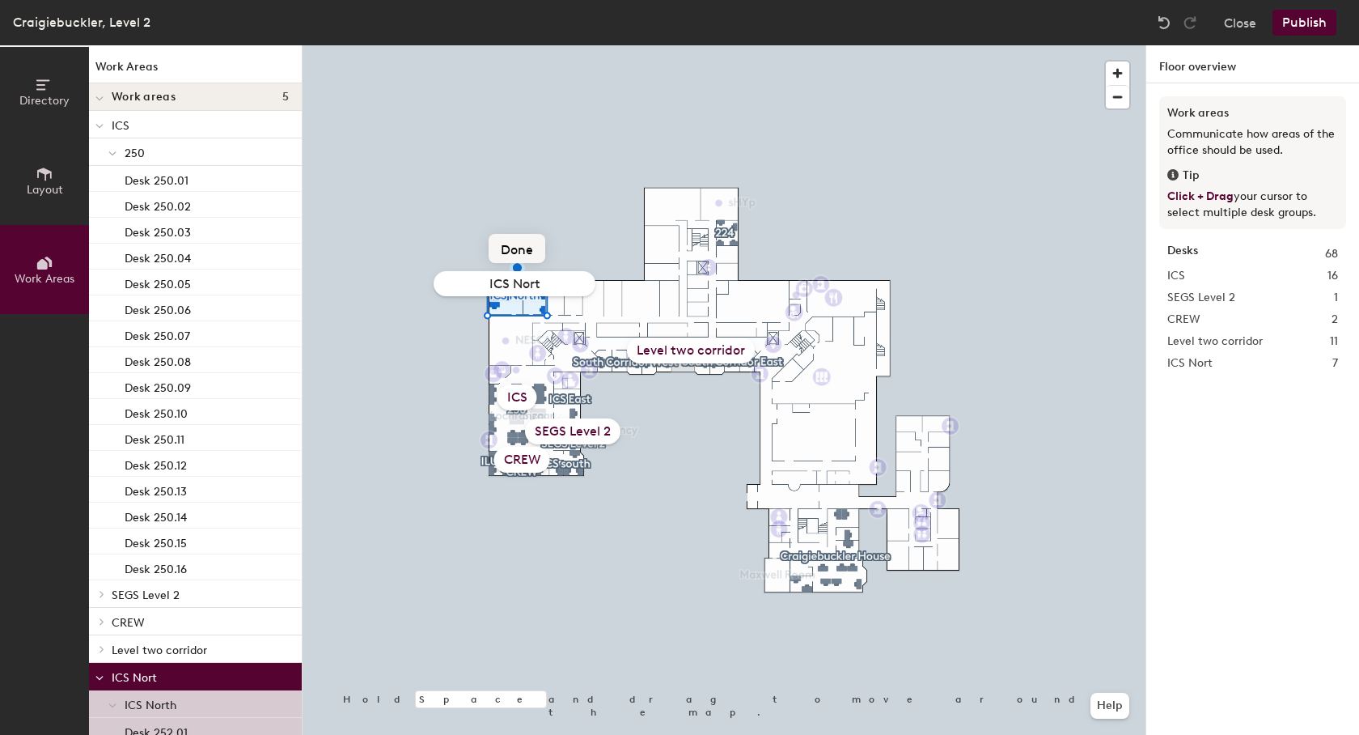
type input "ICS North"
click at [569, 441] on div "SEGS Level 2" at bounding box center [572, 431] width 95 height 26
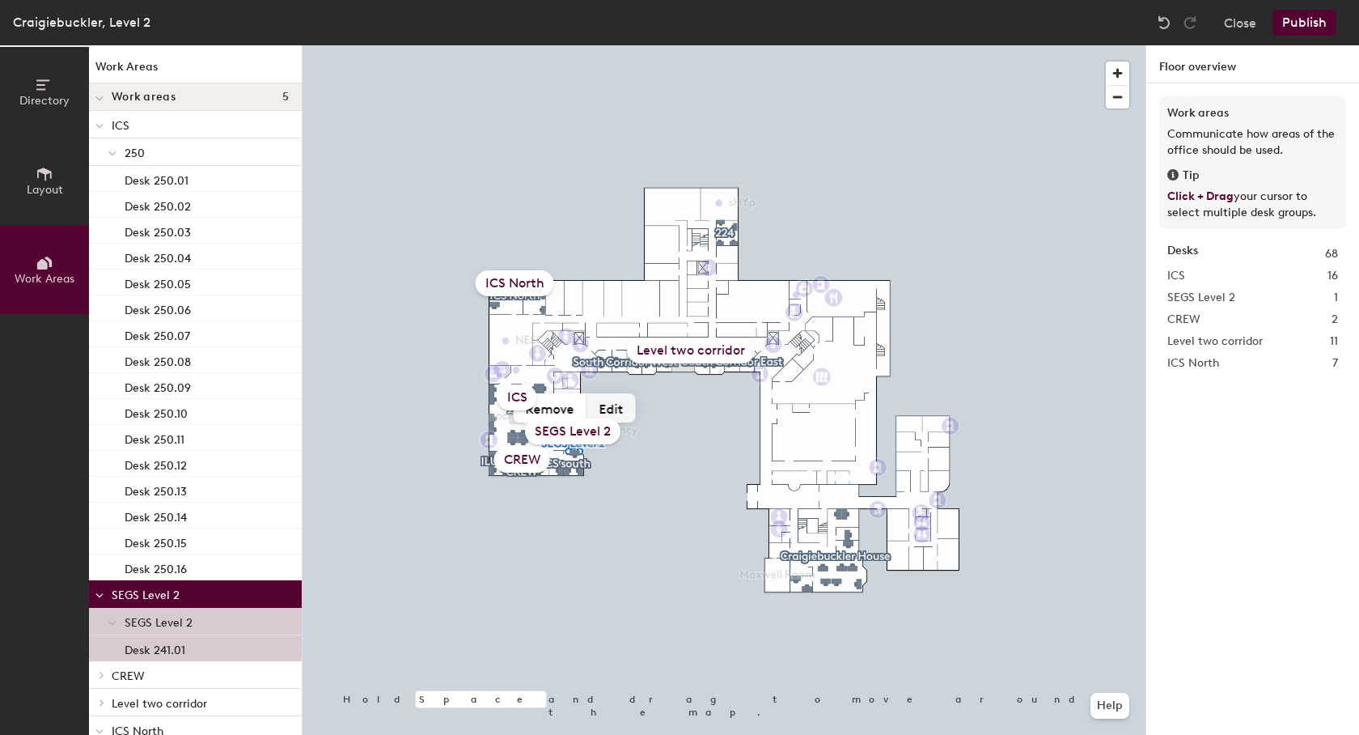
click at [608, 407] on button "Edit" at bounding box center [611, 407] width 49 height 29
type input "SEGS"
click at [1287, 20] on button "Publish" at bounding box center [1305, 23] width 64 height 26
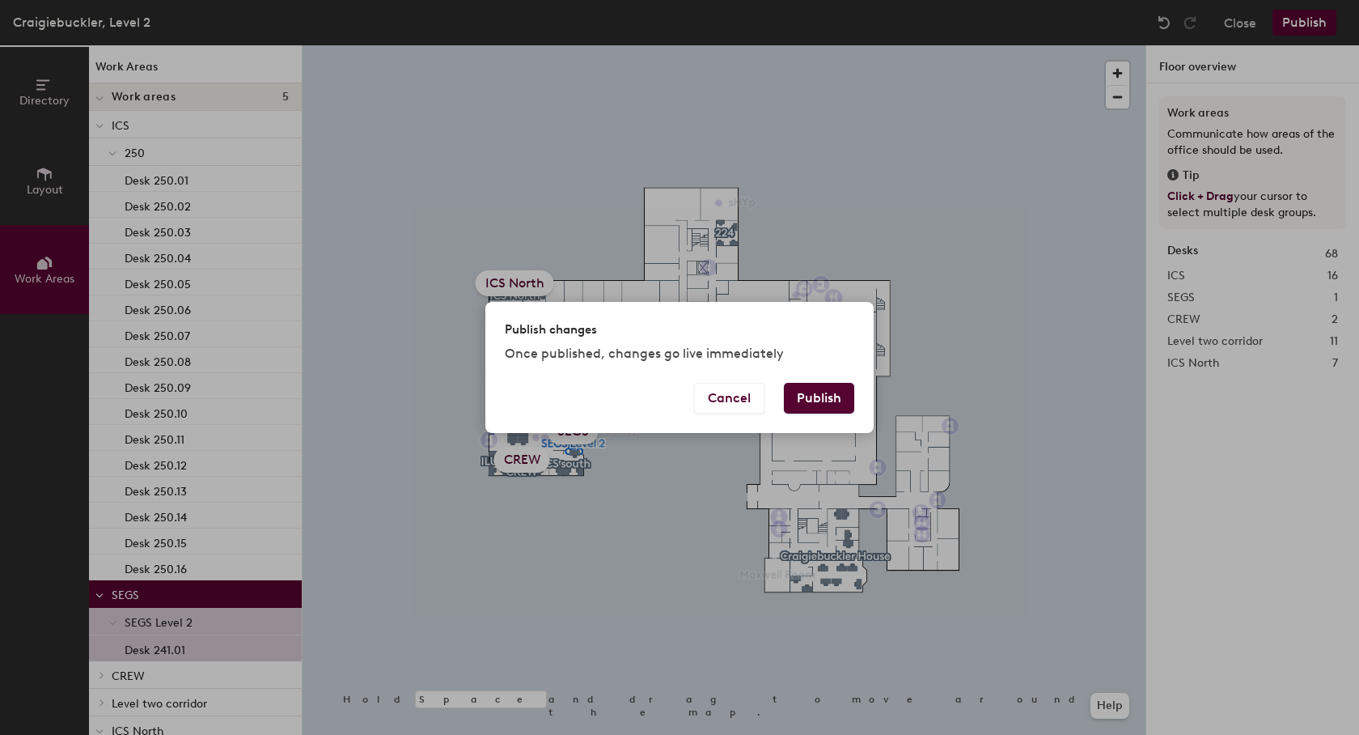
click at [828, 396] on button "Publish" at bounding box center [819, 398] width 70 height 31
